Goal: Transaction & Acquisition: Subscribe to service/newsletter

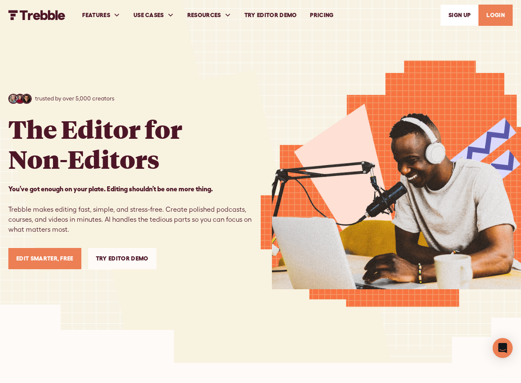
click at [38, 260] on link "Edit Smarter, Free" at bounding box center [44, 258] width 73 height 21
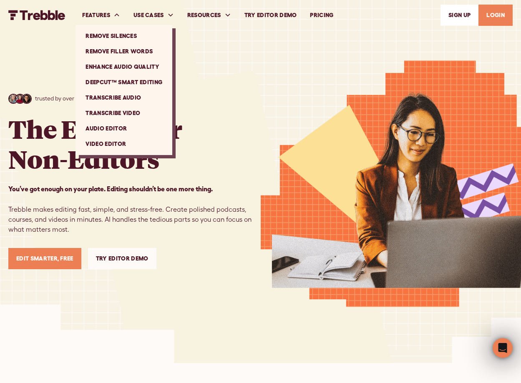
click at [107, 128] on link "Audio Editor" at bounding box center [124, 128] width 90 height 15
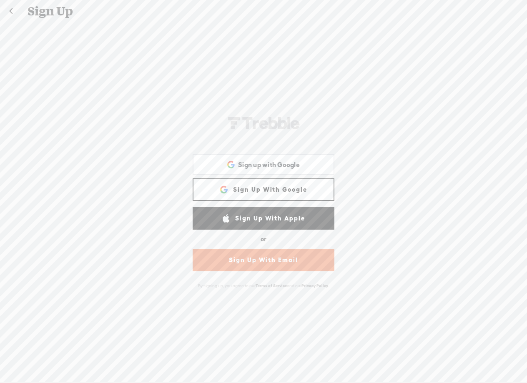
click at [277, 187] on link "Sign Up With Google" at bounding box center [264, 190] width 142 height 23
click at [252, 166] on span "Sign up with Google" at bounding box center [269, 165] width 62 height 9
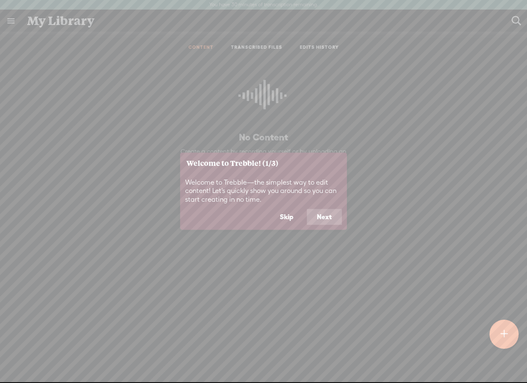
click at [322, 214] on button "Next" at bounding box center [324, 217] width 35 height 16
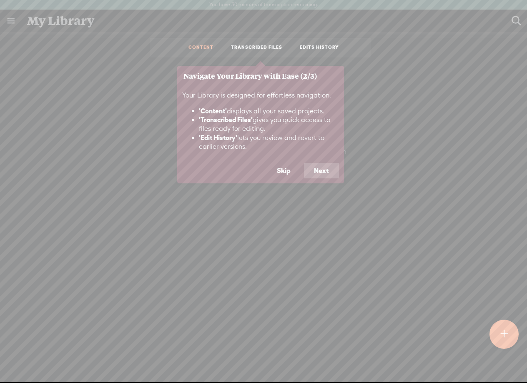
click at [320, 162] on div "Your Library is designed for effortless navigation. 'Content' displays all your…" at bounding box center [260, 124] width 167 height 77
click at [322, 171] on button "Next" at bounding box center [321, 171] width 35 height 16
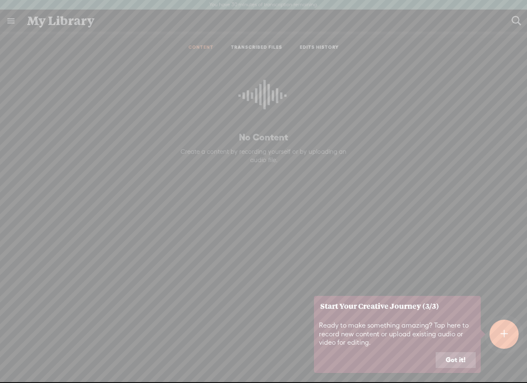
click at [466, 357] on button "Got it!" at bounding box center [456, 360] width 40 height 16
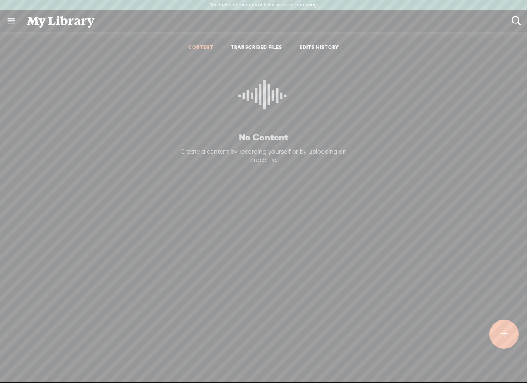
click at [14, 23] on link at bounding box center [11, 21] width 22 height 22
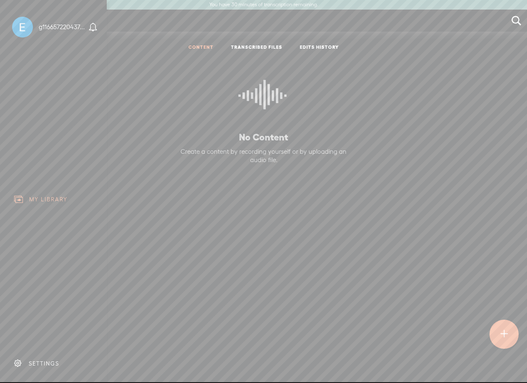
click at [41, 360] on div "SETTINGS" at bounding box center [44, 363] width 30 height 7
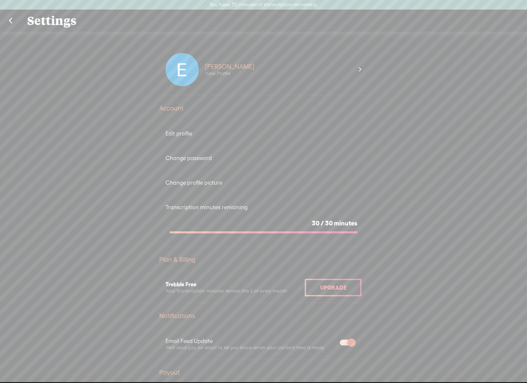
click at [12, 21] on link at bounding box center [10, 21] width 21 height 22
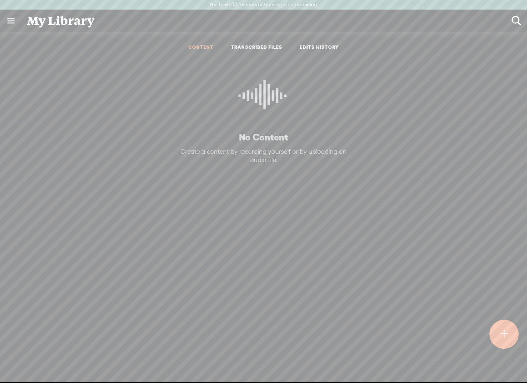
click at [12, 20] on link at bounding box center [11, 21] width 22 height 22
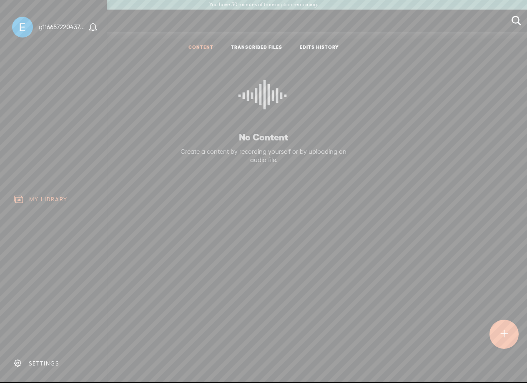
click at [25, 25] on div at bounding box center [22, 27] width 21 height 21
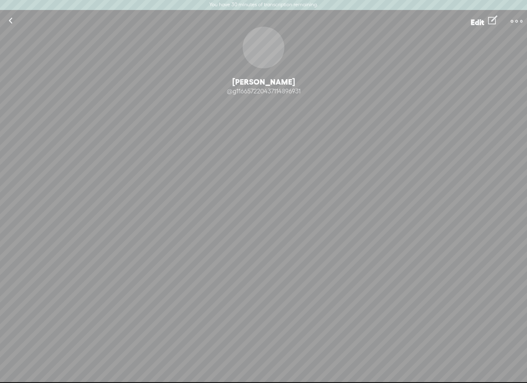
click at [299, 2] on label "You have 30 minutes of transcription remaining." at bounding box center [263, 5] width 109 height 7
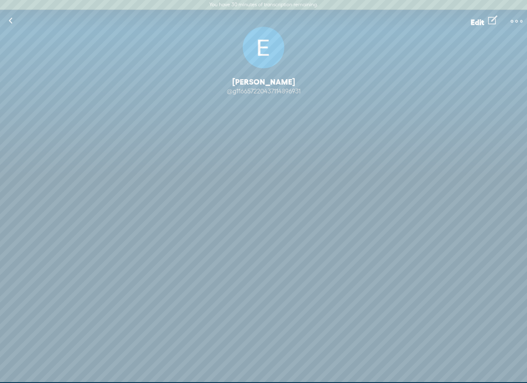
click at [13, 21] on link at bounding box center [10, 21] width 21 height 22
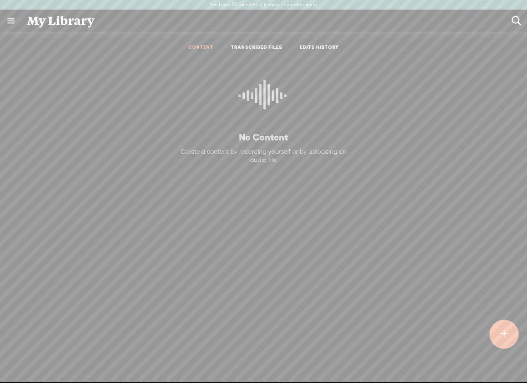
click at [13, 20] on link at bounding box center [11, 21] width 22 height 22
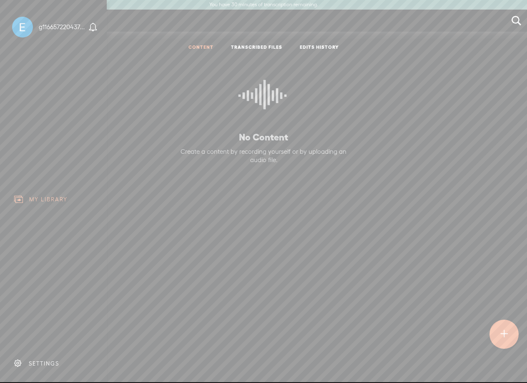
click at [40, 360] on div "SETTINGS" at bounding box center [44, 363] width 30 height 7
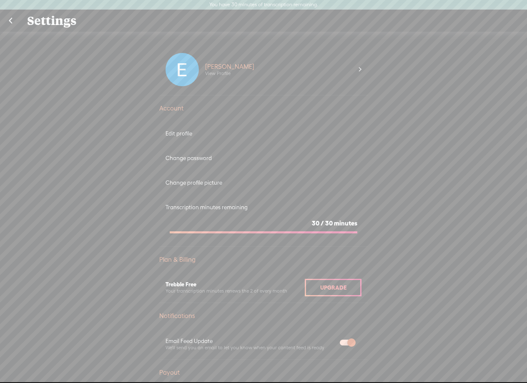
click at [322, 280] on div "Upgrade" at bounding box center [333, 288] width 57 height 18
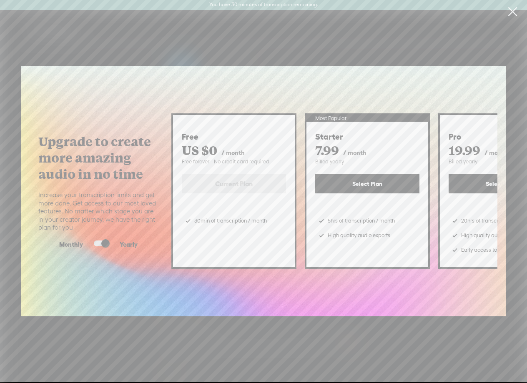
click at [106, 242] on span at bounding box center [101, 244] width 15 height 6
click at [87, 241] on input "checkbox" at bounding box center [87, 241] width 0 height 0
click at [360, 185] on button "Select Plan" at bounding box center [367, 183] width 104 height 19
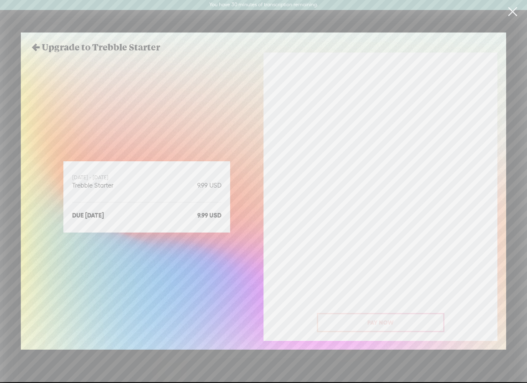
click at [132, 193] on section "[DATE] - [DATE] Trebble Starter 9.99 usd" at bounding box center [146, 181] width 149 height 23
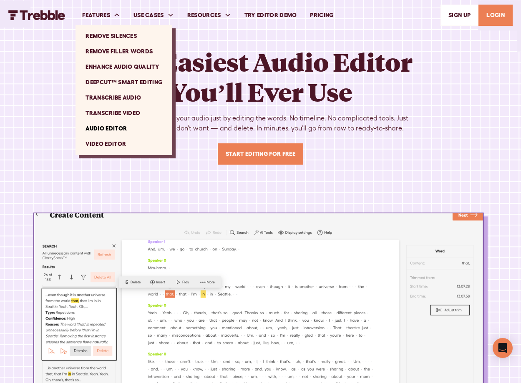
click at [113, 35] on link "Remove Silences" at bounding box center [124, 35] width 90 height 15
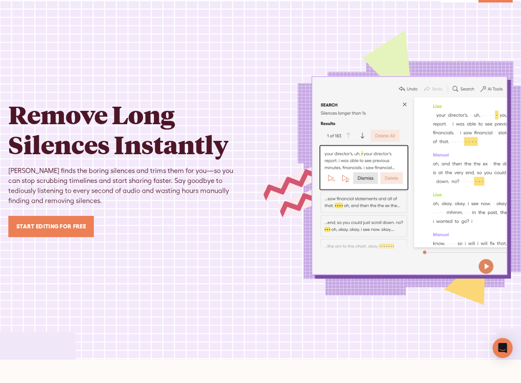
scroll to position [42, 0]
